Goal: Transaction & Acquisition: Purchase product/service

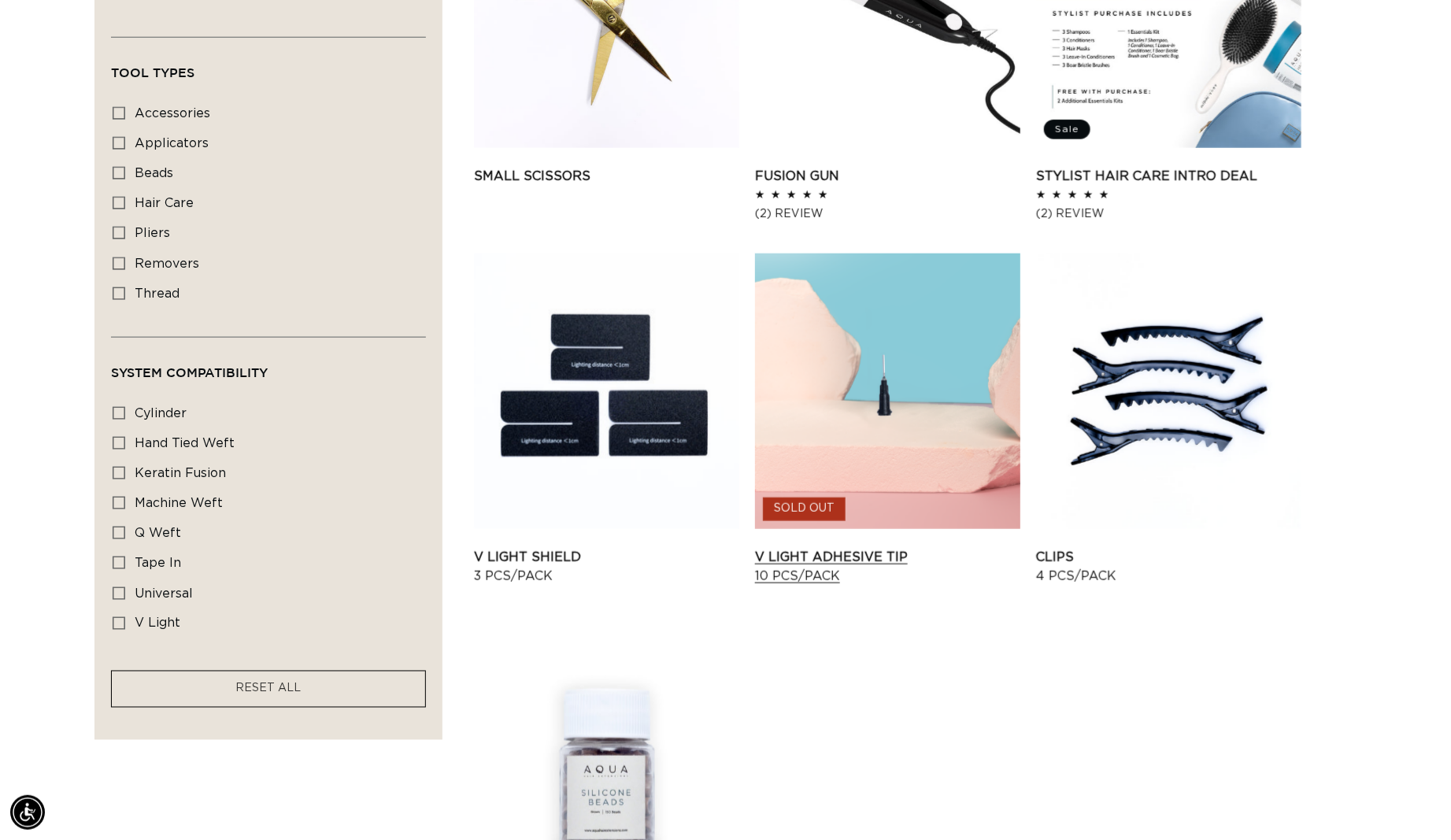
click at [882, 575] on link "V Light Adhesive Tip 10 pcs/pack" at bounding box center [888, 567] width 265 height 37
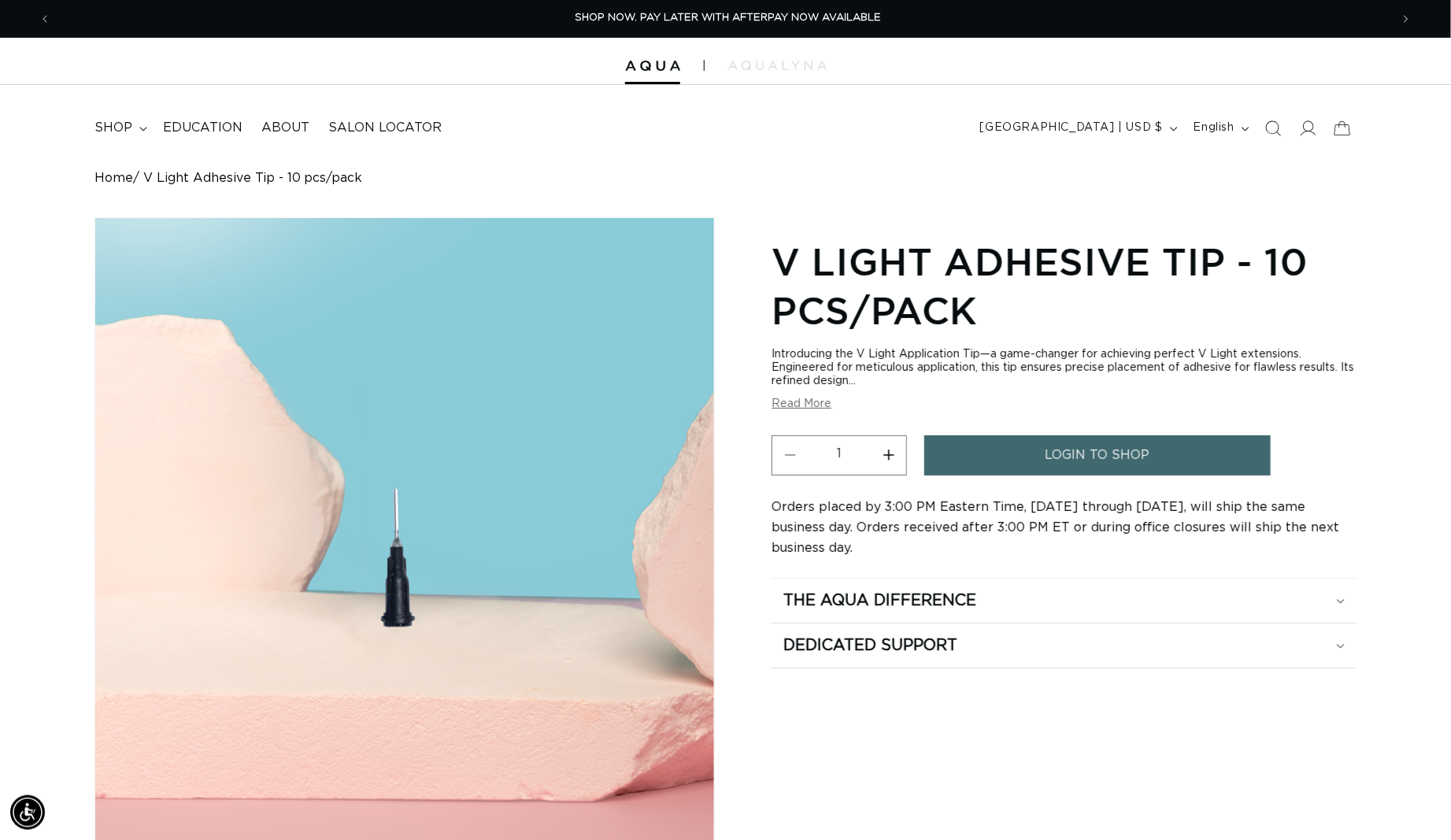
scroll to position [0, 2673]
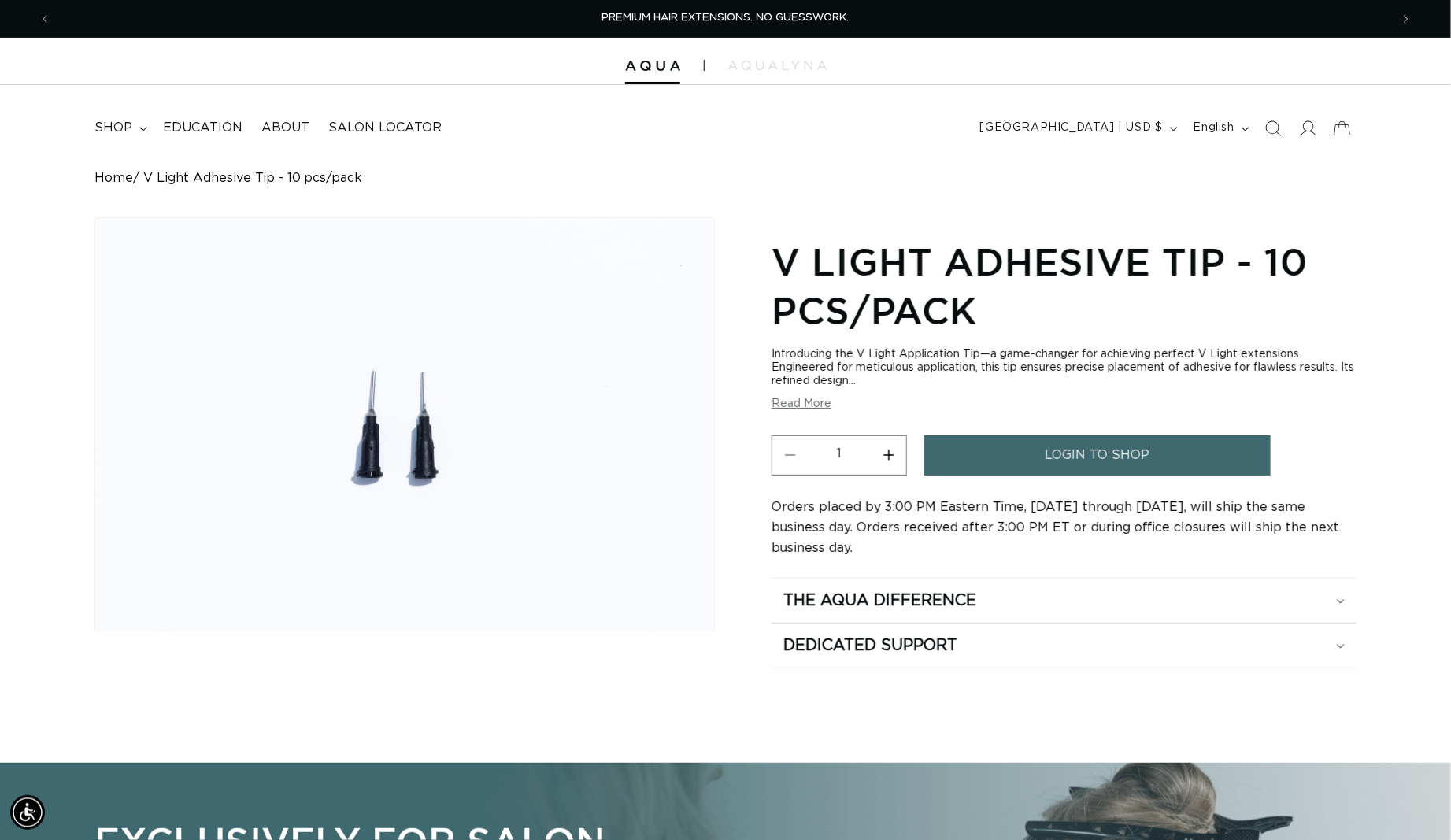
scroll to position [0, 1336]
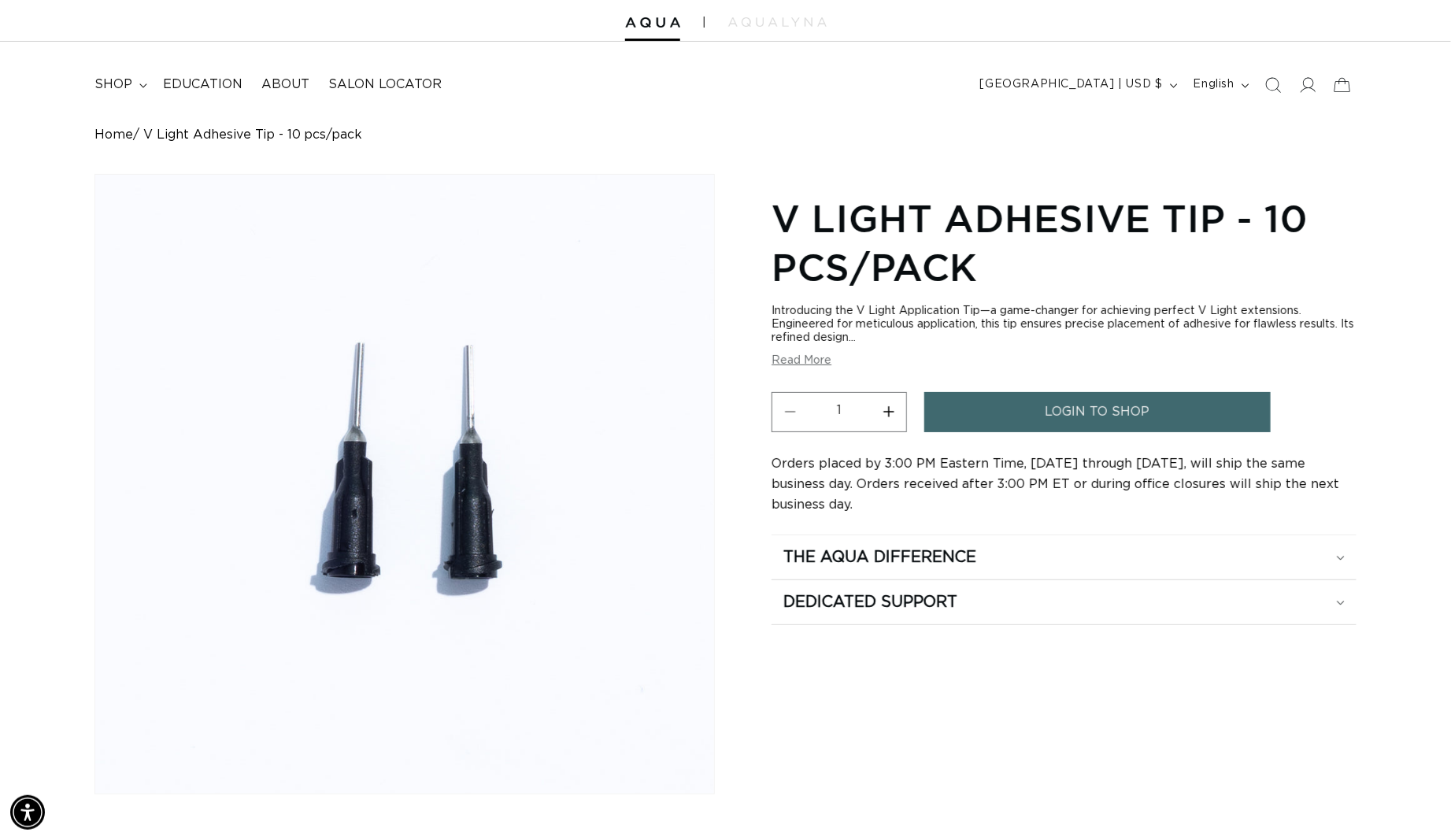
scroll to position [0, 1336]
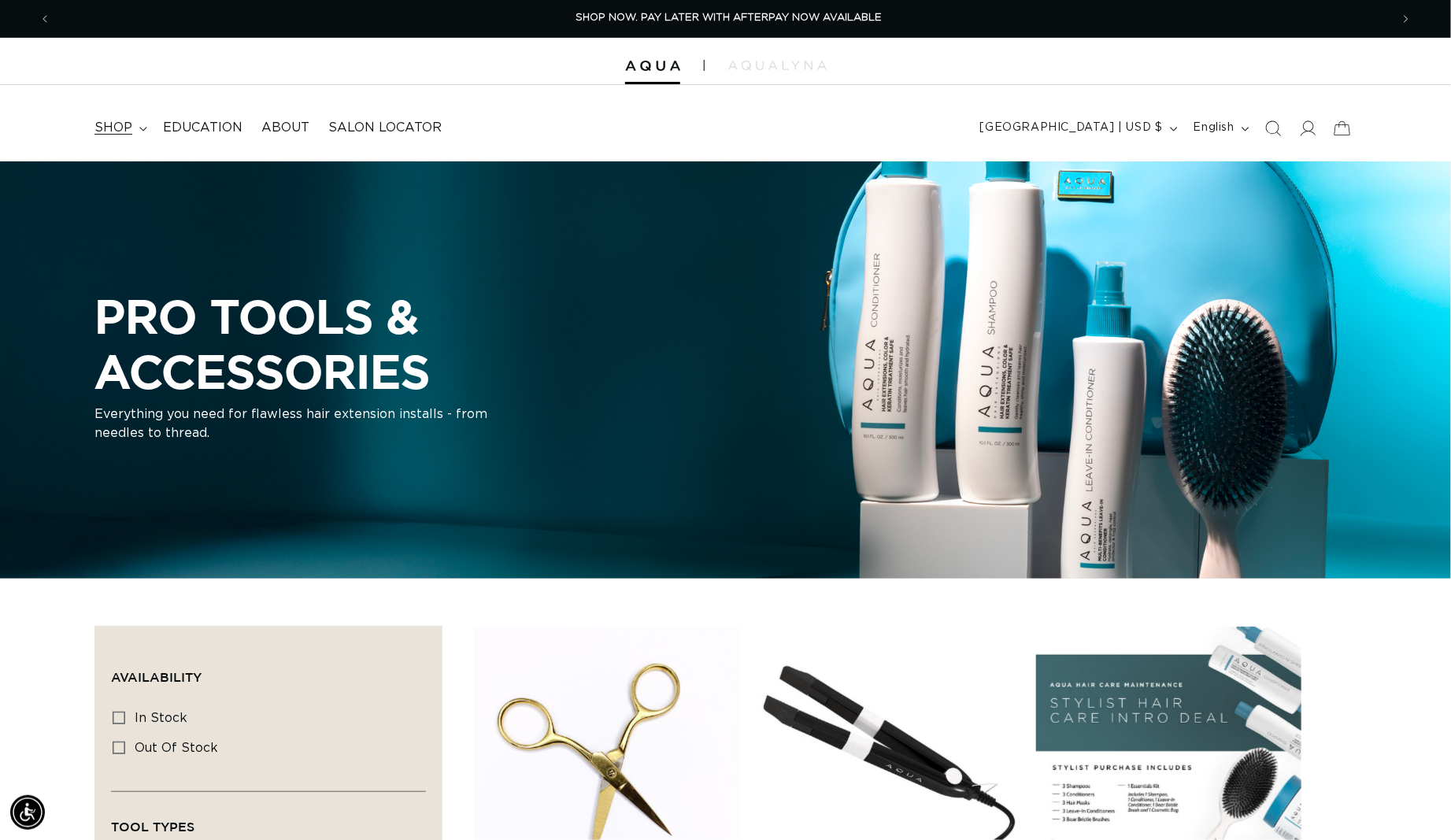
click at [145, 127] on summary "shop" at bounding box center [119, 128] width 68 height 35
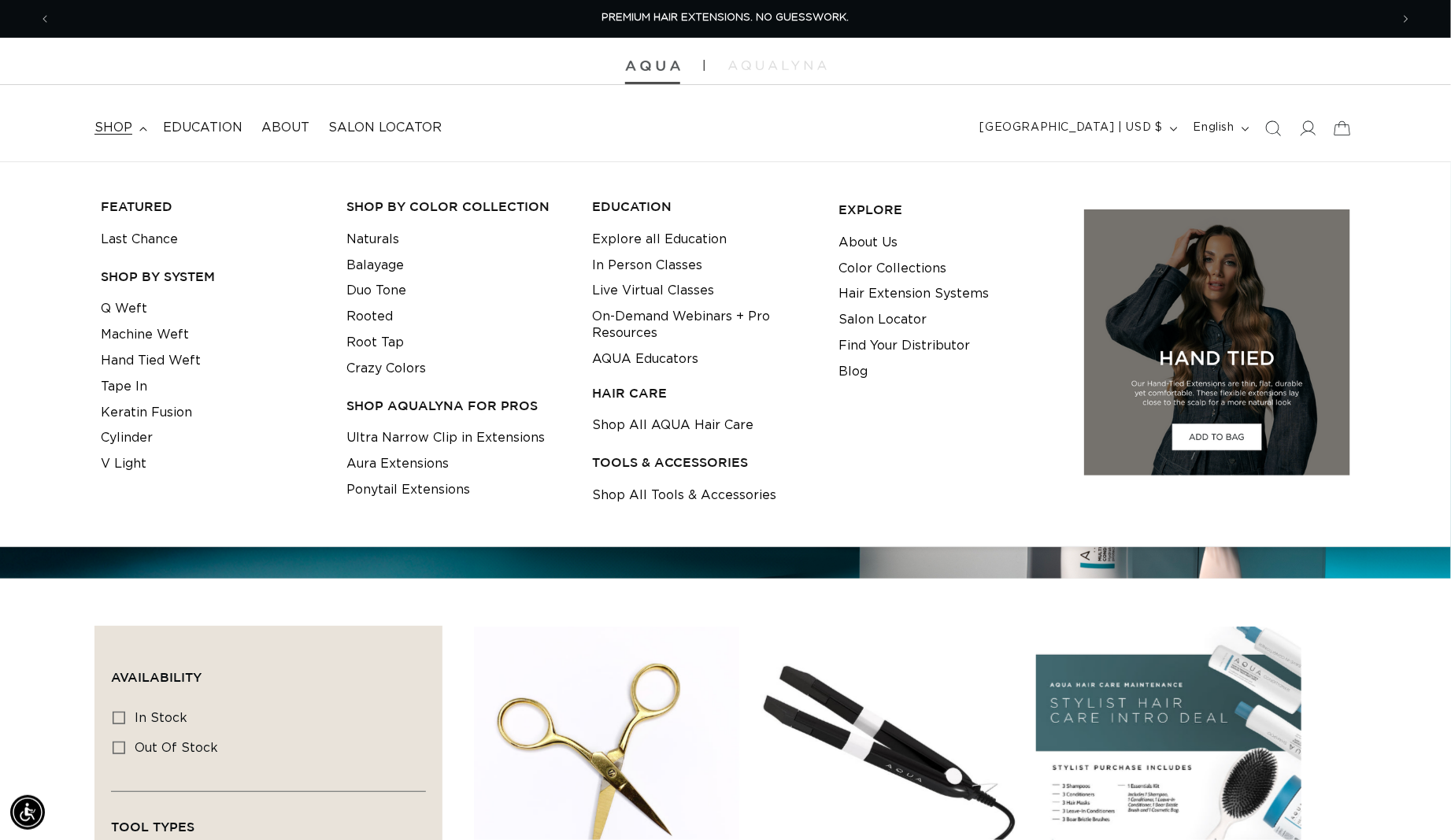
click at [653, 61] on img at bounding box center [652, 66] width 55 height 11
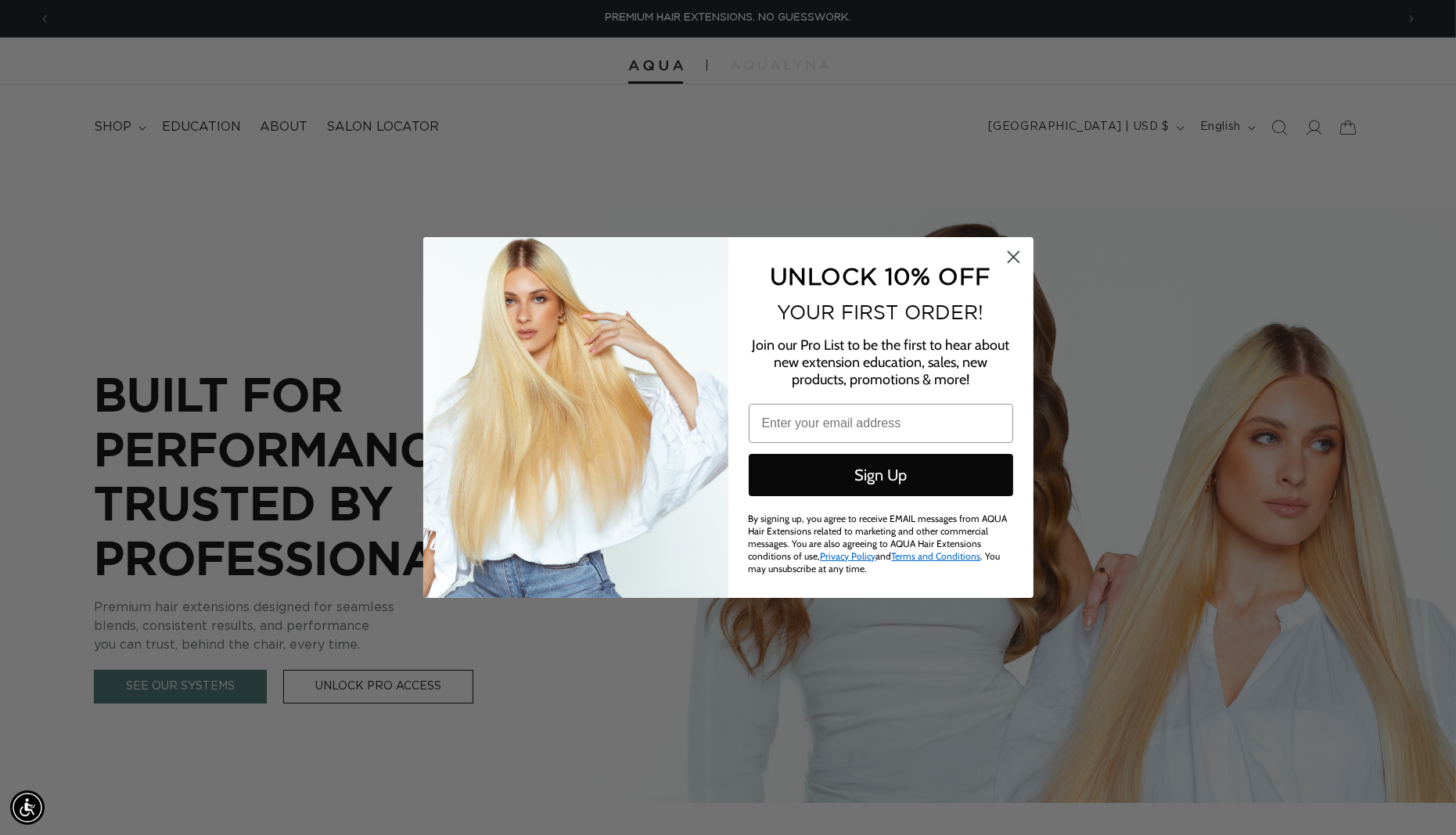
click at [1011, 260] on circle "Close dialog" at bounding box center [1013, 257] width 26 height 26
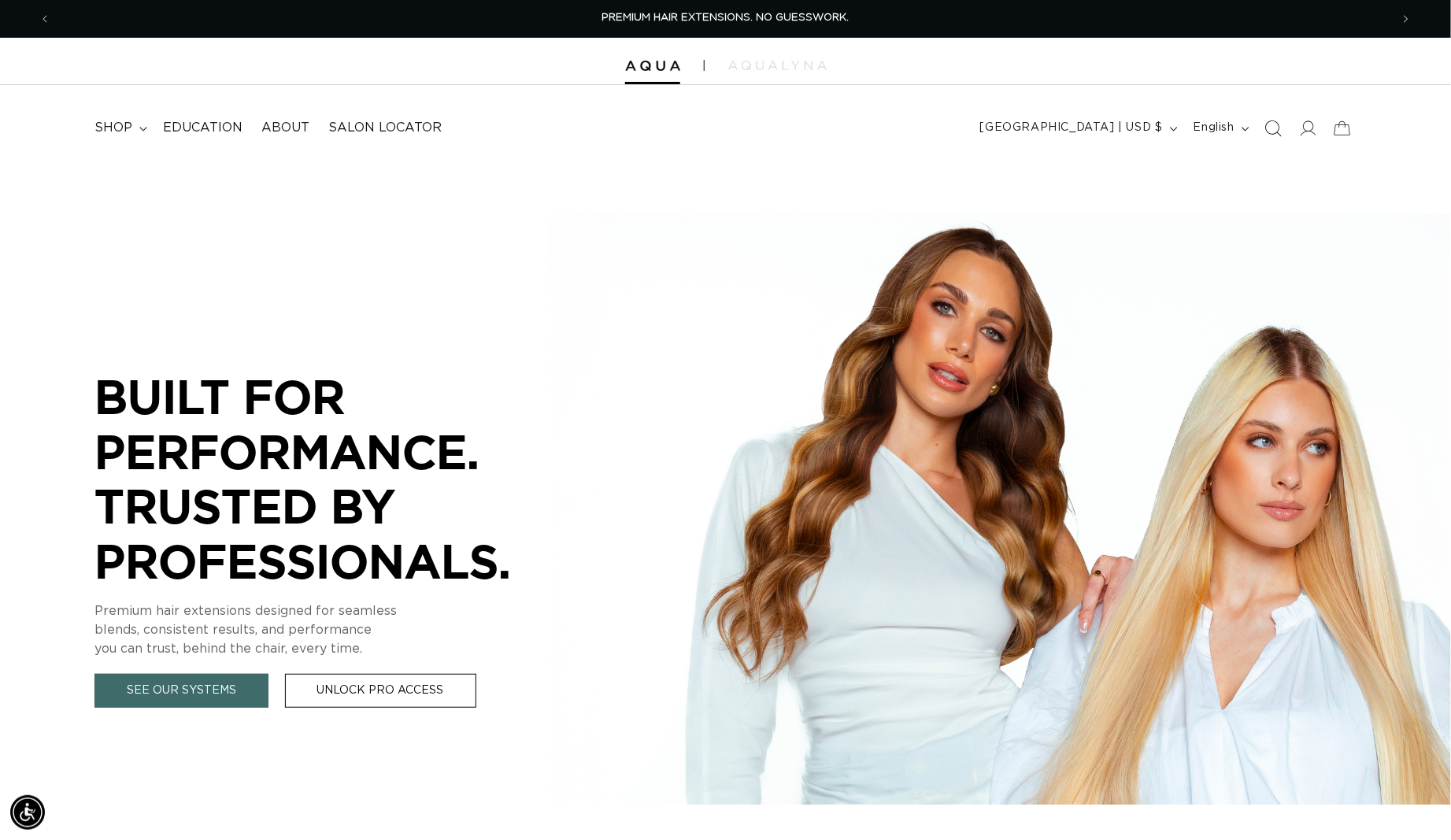
click at [1264, 130] on icon "Search" at bounding box center [1273, 128] width 17 height 17
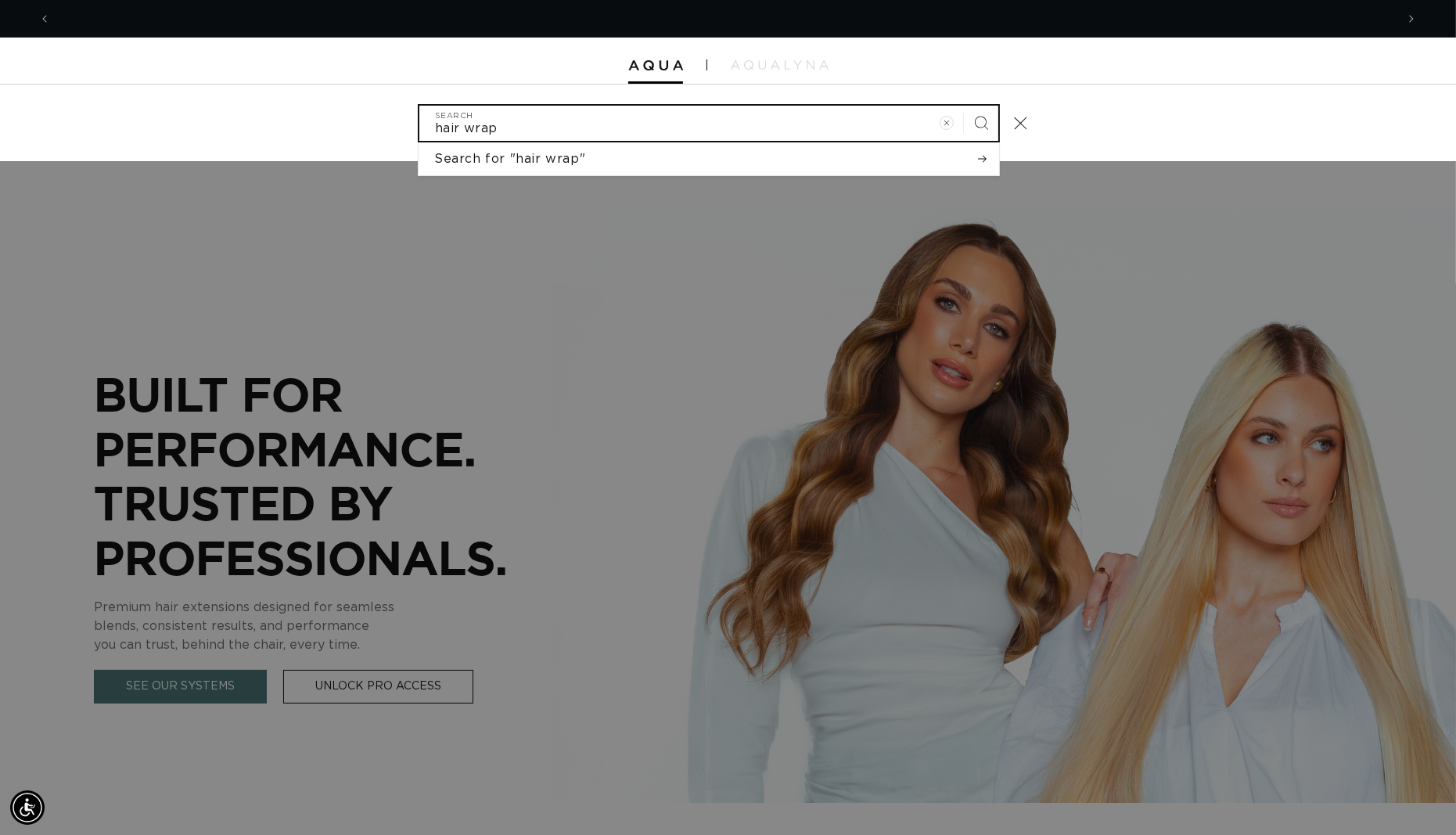
scroll to position [0, 2684]
type input "hair wrap"
click at [996, 123] on button "Search" at bounding box center [981, 122] width 34 height 34
